Goal: Communication & Community: Answer question/provide support

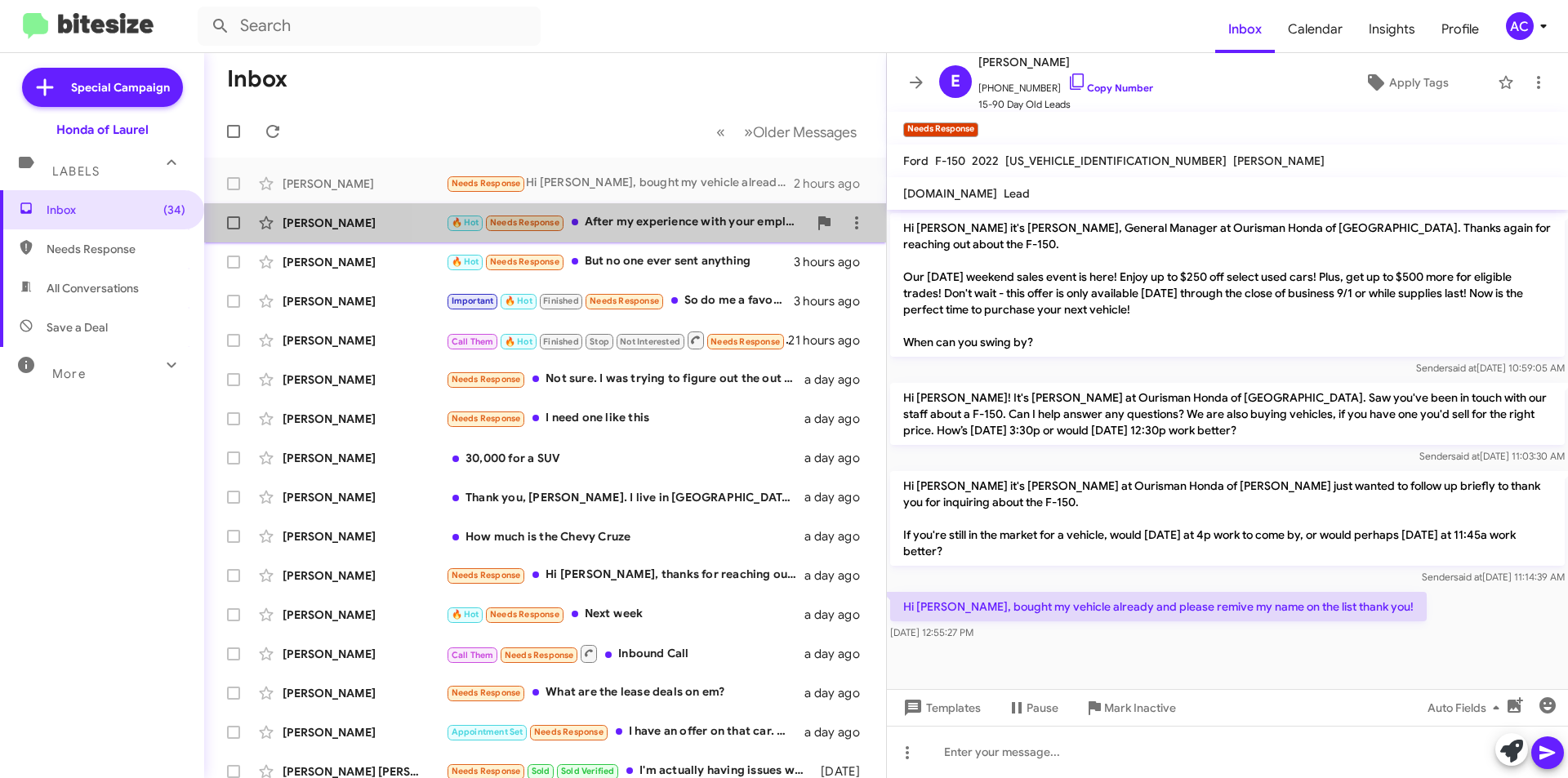
click at [663, 230] on div "🔥 Hot Needs Response After my experience with your employees, especially [PERSO…" at bounding box center [626, 223] width 362 height 19
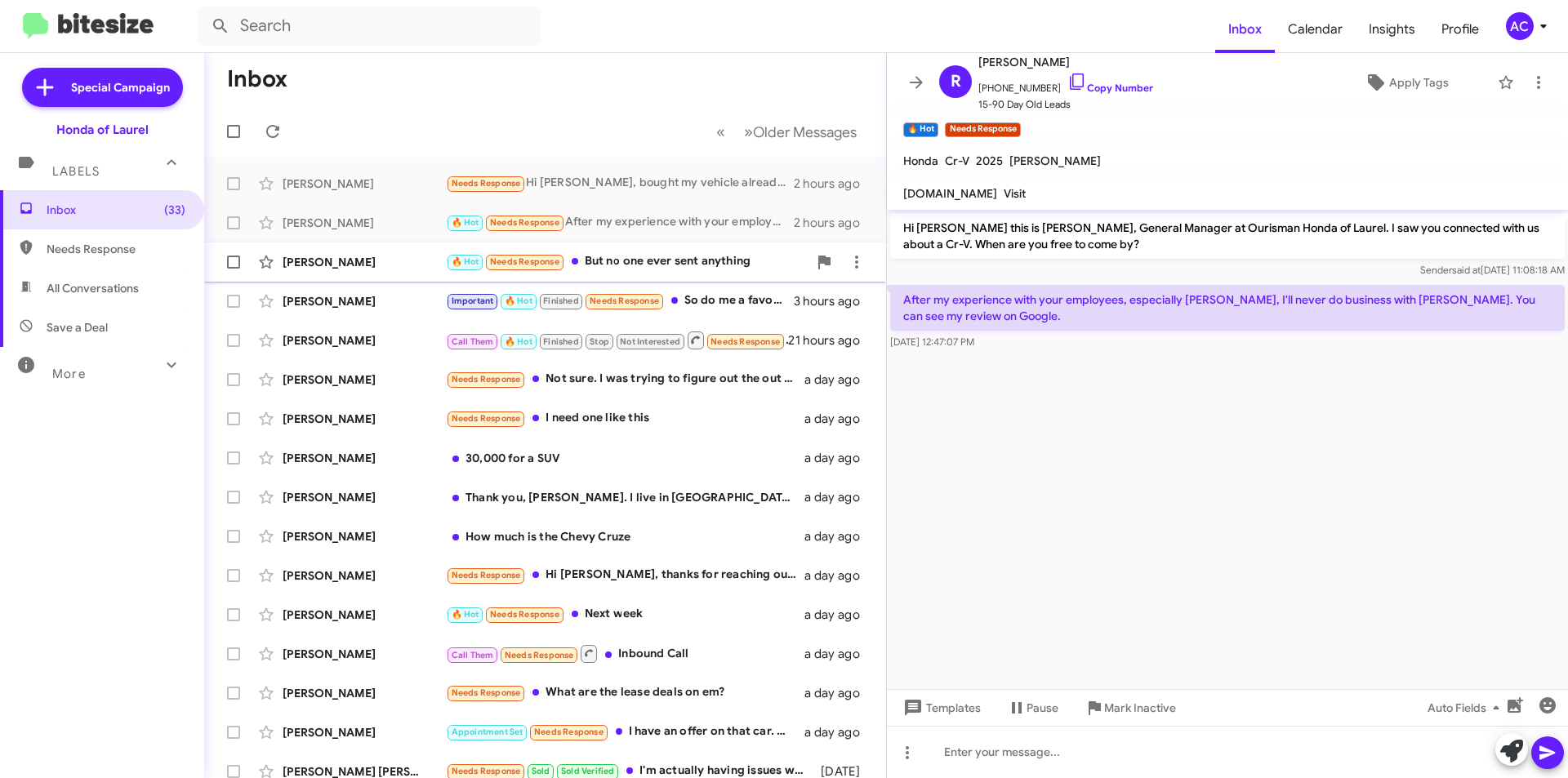
click at [637, 262] on div "🔥 Hot Needs Response But no one ever sent anything" at bounding box center [626, 262] width 362 height 19
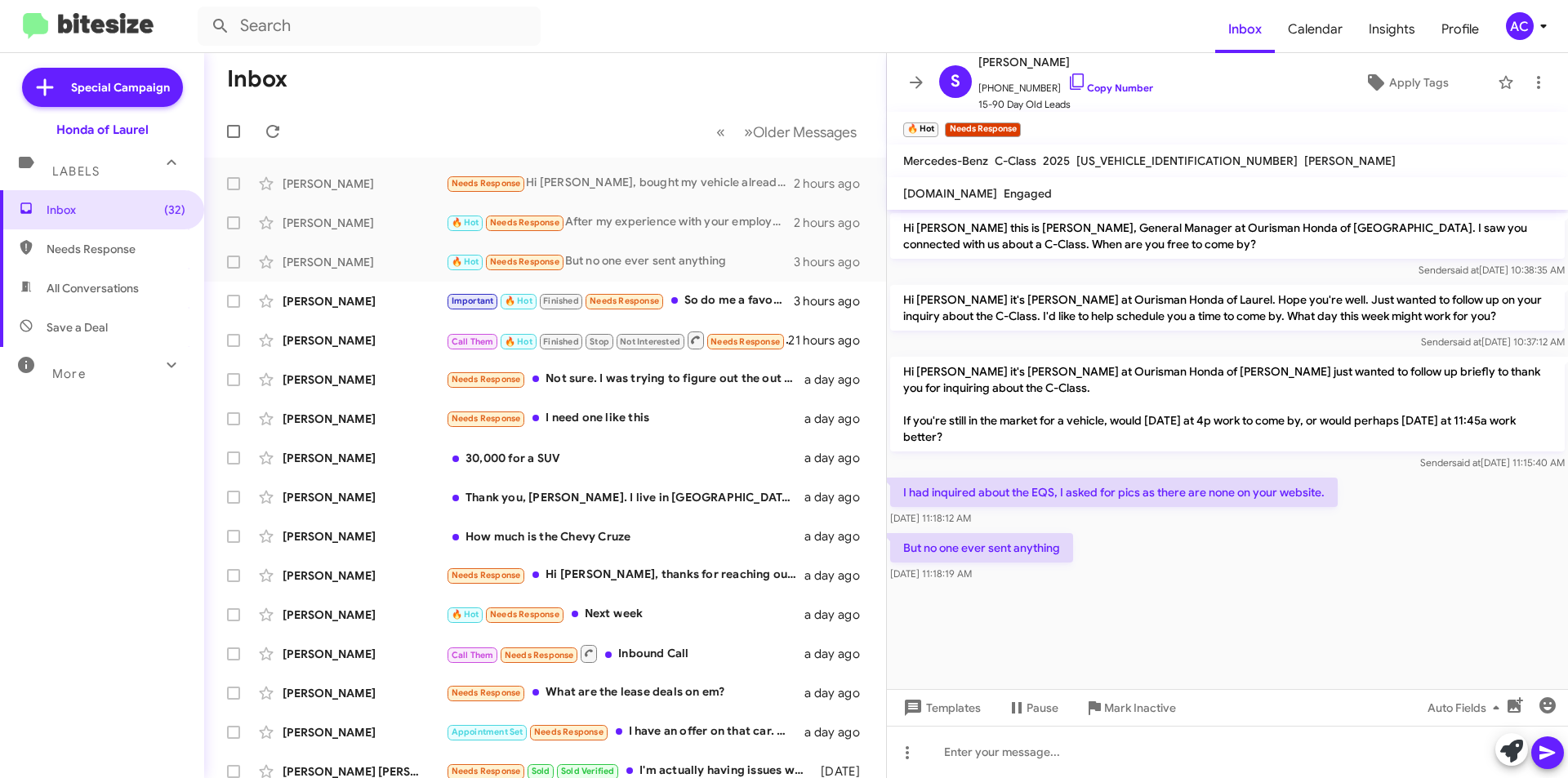
click at [1100, 566] on div "But no one ever sent anything [DATE] 11:18:19 AM" at bounding box center [1227, 557] width 681 height 56
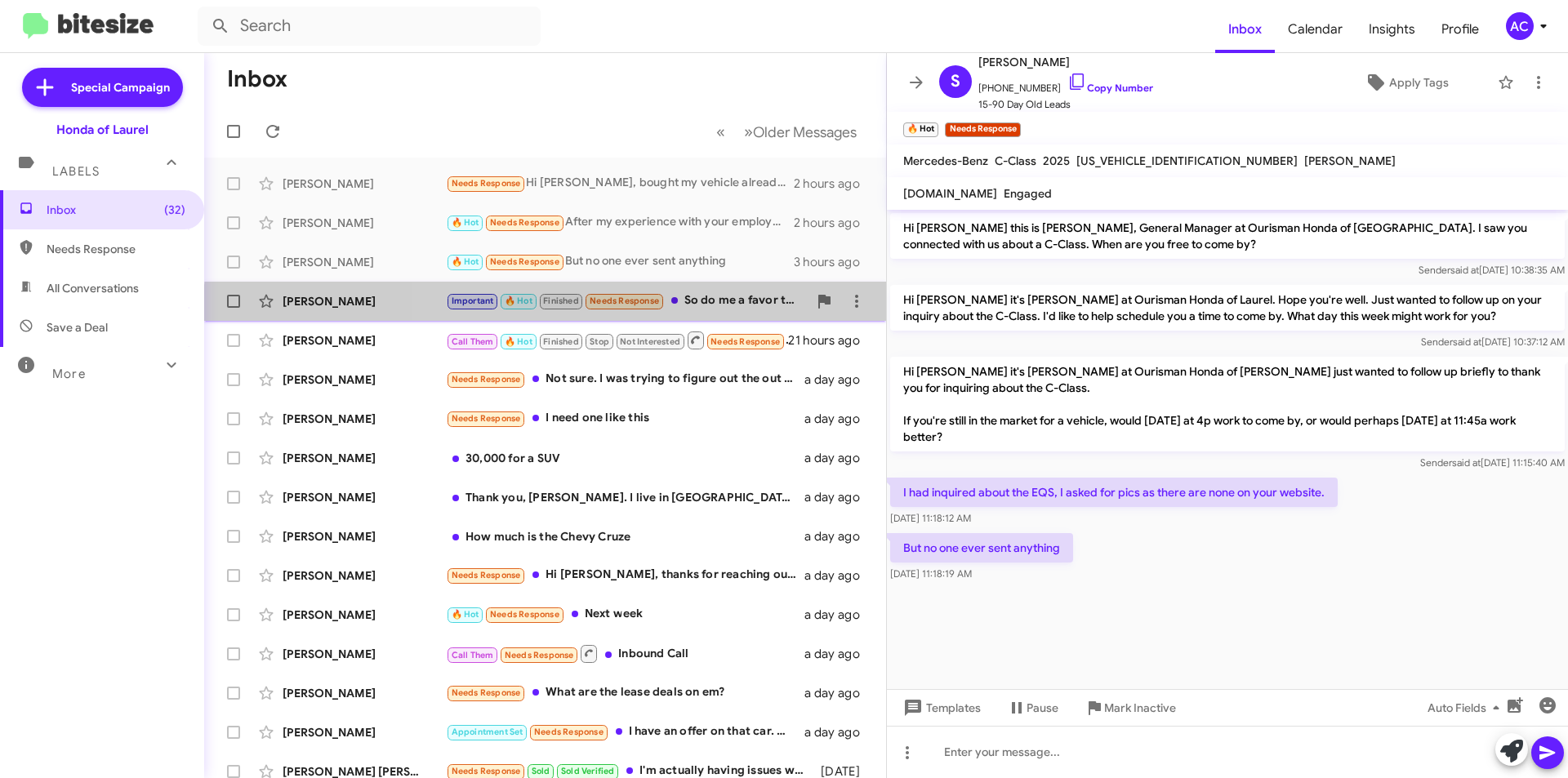
click at [708, 312] on div "[PERSON_NAME] Important 🔥 Hot Finished Needs Response So do me a favor talk to …" at bounding box center [545, 301] width 656 height 33
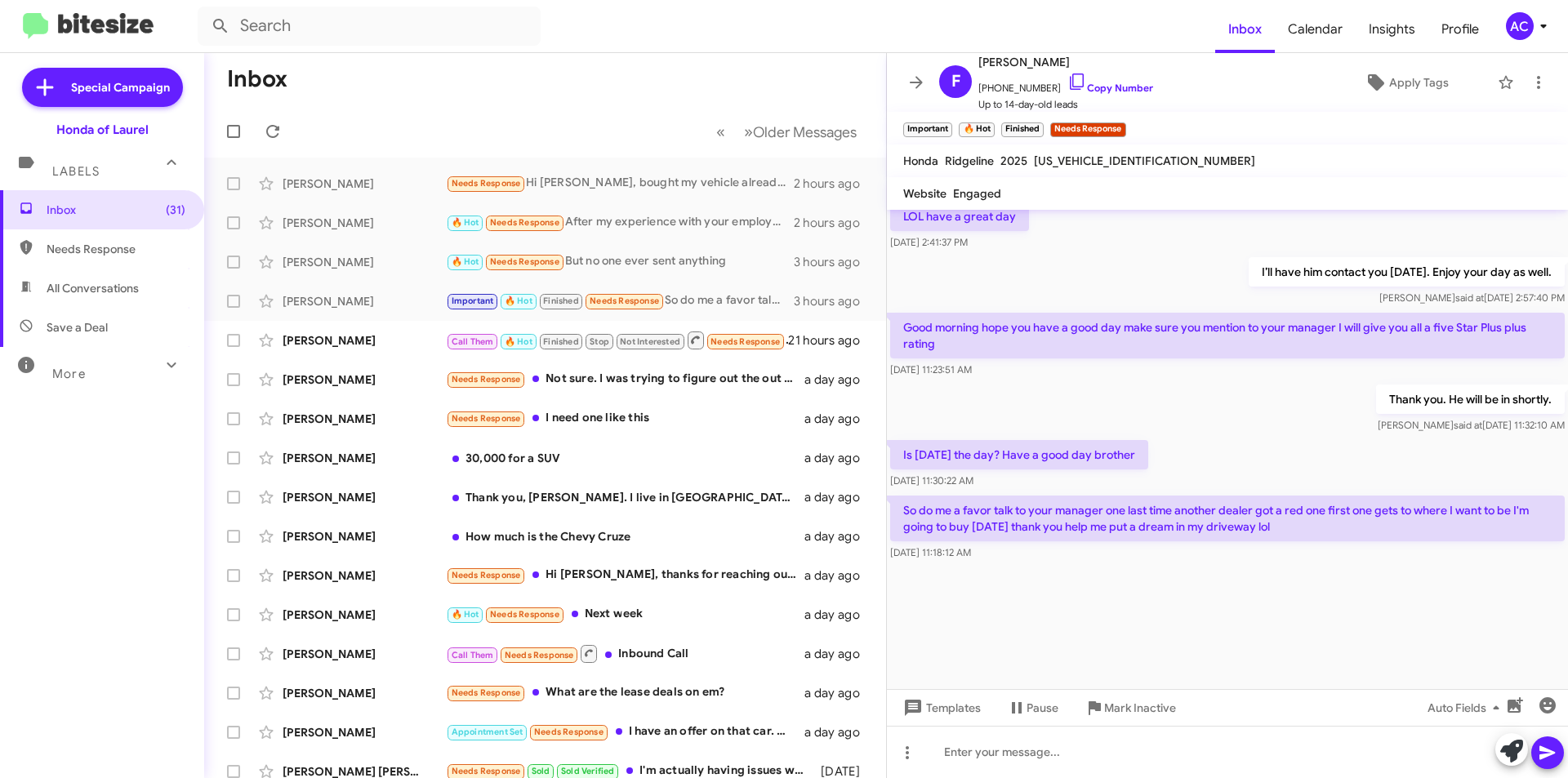
scroll to position [1974, 0]
click at [416, 331] on div "[PERSON_NAME] Call Them 🔥 Hot Finished Stop Not Interested Needs Response Inbou…" at bounding box center [545, 341] width 656 height 33
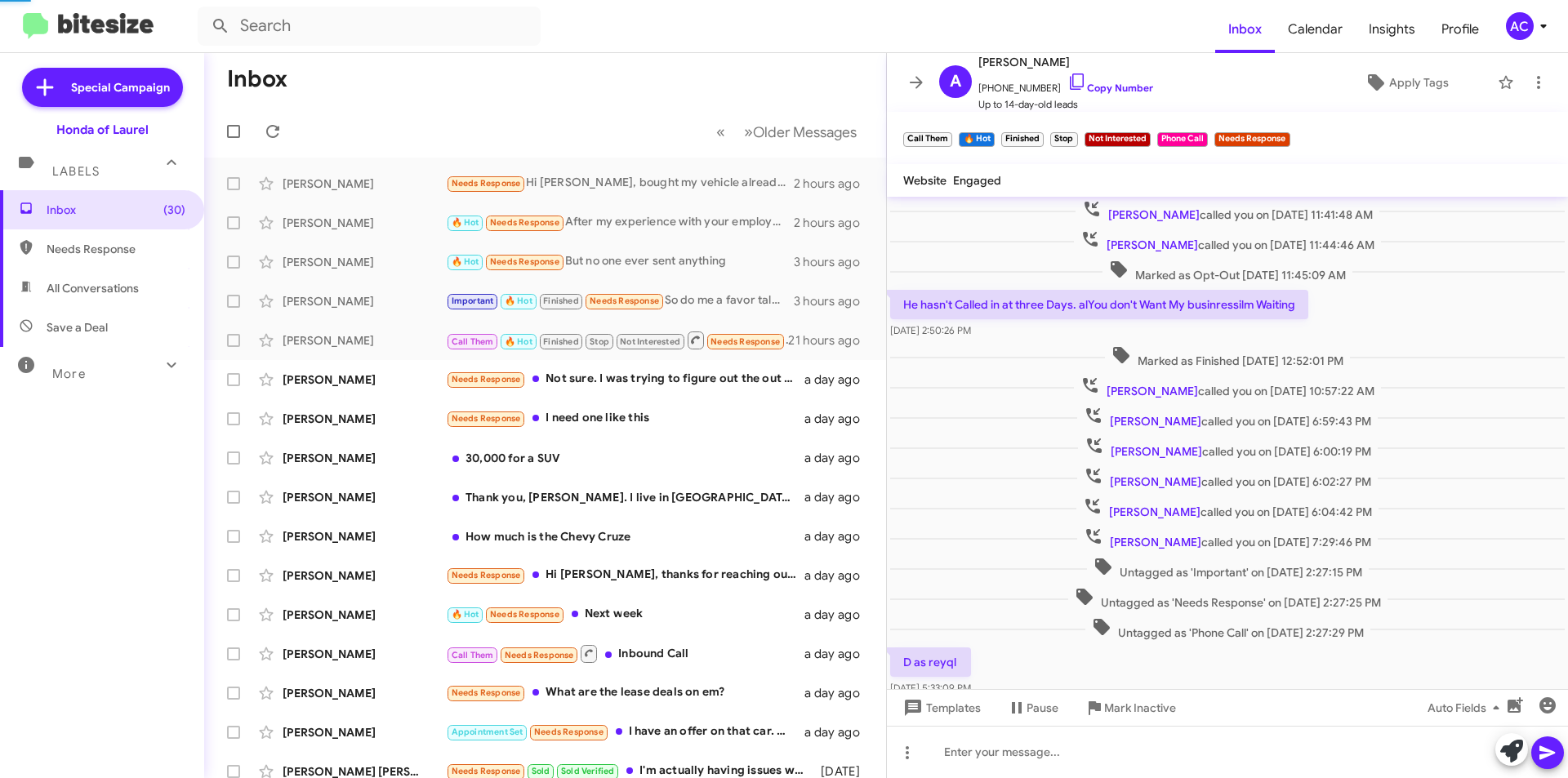
scroll to position [1432, 0]
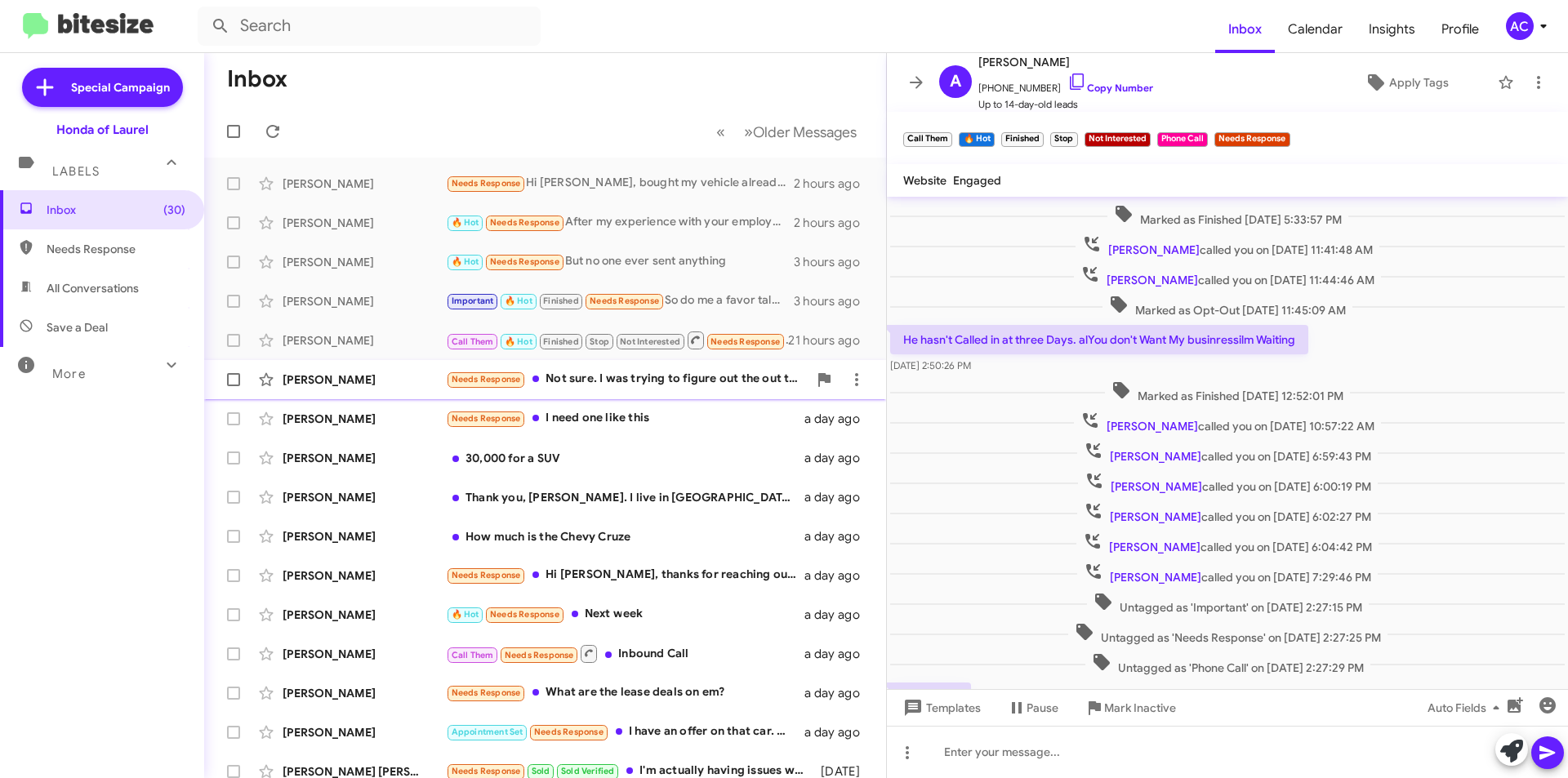
click at [641, 376] on div "Needs Response Not sure. I was trying to figure out the out the door pricing" at bounding box center [626, 379] width 362 height 19
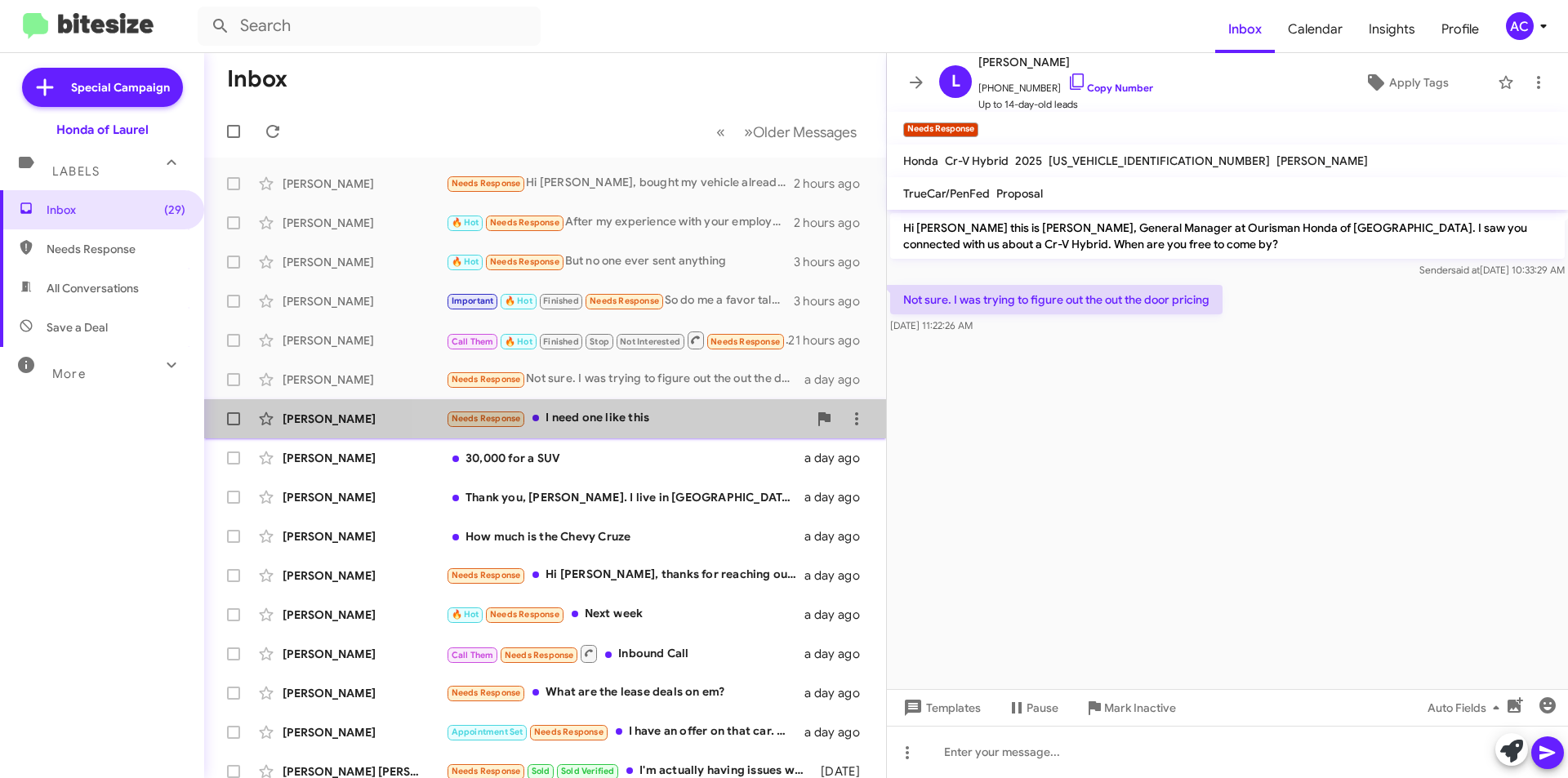
click at [740, 421] on div "Needs Response I need one like this" at bounding box center [626, 419] width 362 height 19
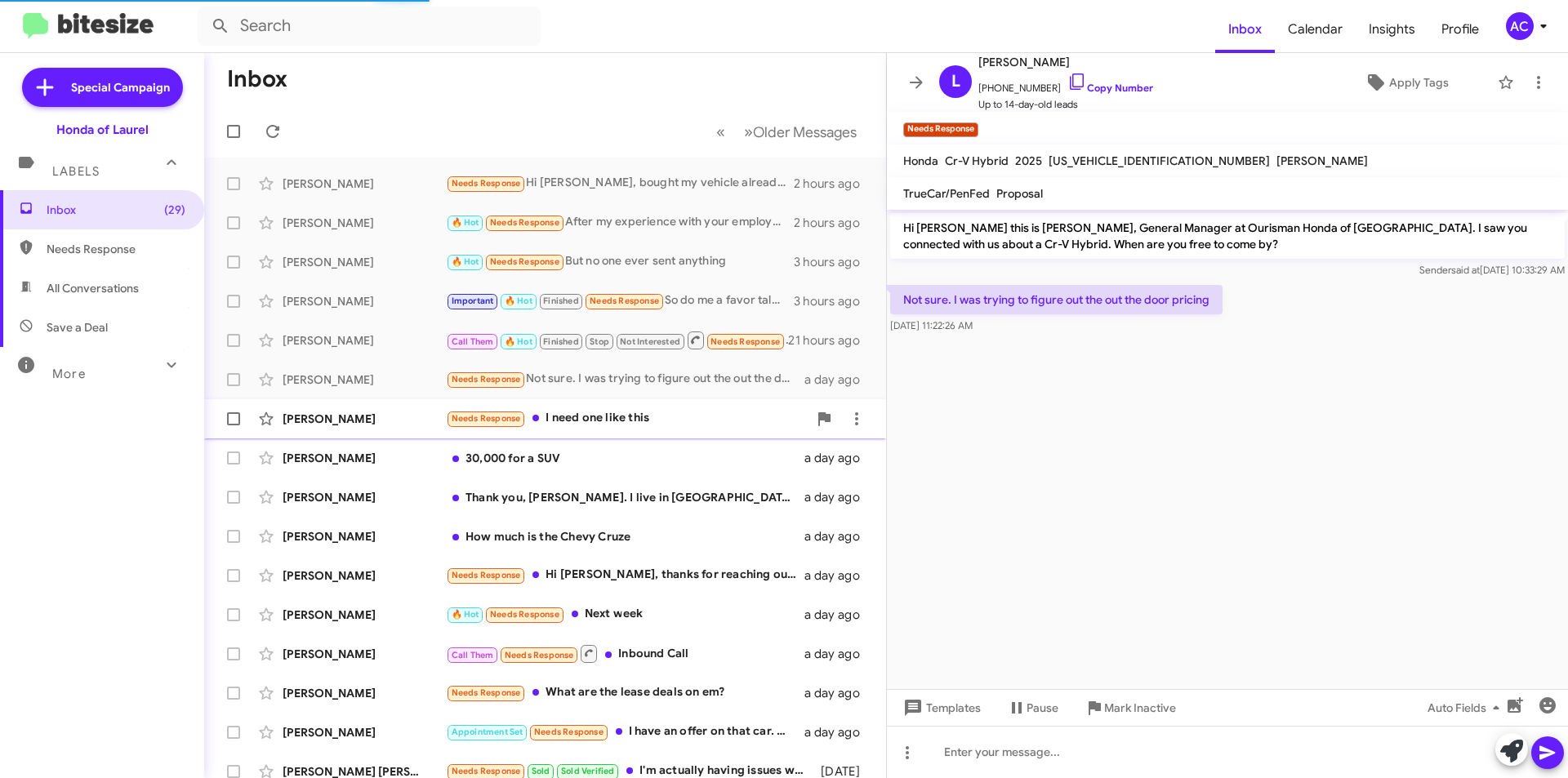
click at [722, 411] on div "Needs Response I need one like this" at bounding box center [626, 419] width 362 height 19
